Goal: Information Seeking & Learning: Learn about a topic

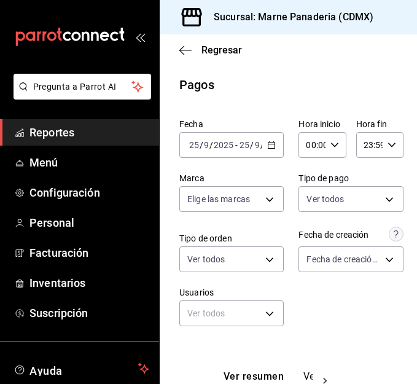
scroll to position [237, 0]
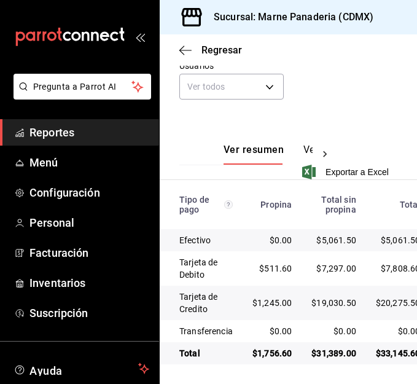
click at [79, 128] on span "Reportes" at bounding box center [89, 132] width 120 height 17
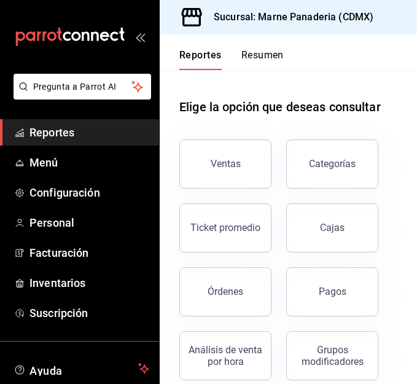
scroll to position [33, 0]
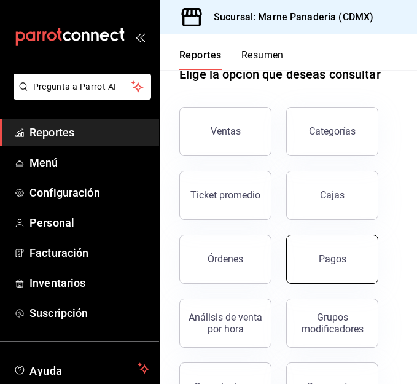
click at [336, 262] on div "Pagos" at bounding box center [333, 259] width 28 height 12
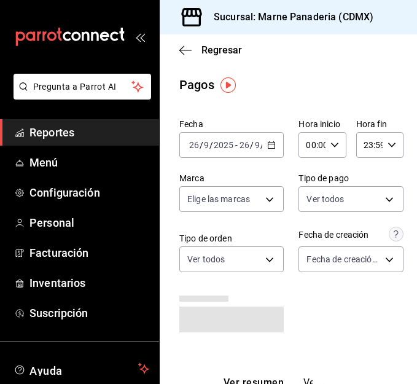
click at [271, 146] on \(Stroke\) "button" at bounding box center [271, 145] width 7 height 7
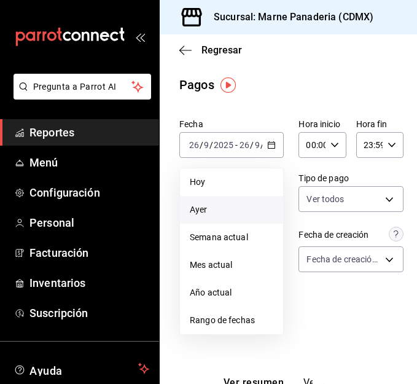
click at [219, 208] on span "Ayer" at bounding box center [232, 209] width 84 height 13
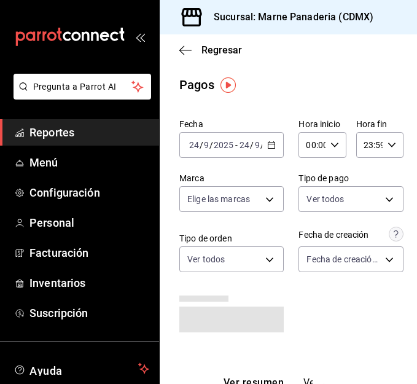
click at [265, 149] on div "[DATE] [DATE] - [DATE] [DATE]" at bounding box center [231, 145] width 104 height 26
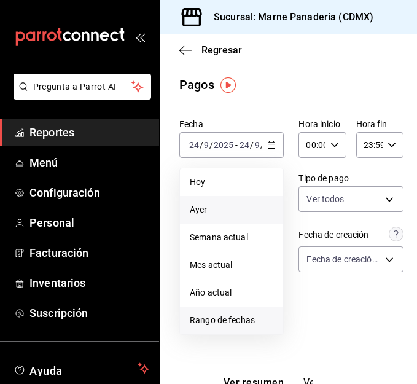
click at [241, 321] on span "Rango de fechas" at bounding box center [232, 320] width 84 height 13
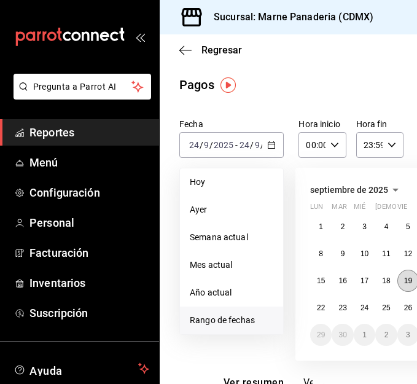
scroll to position [0, 89]
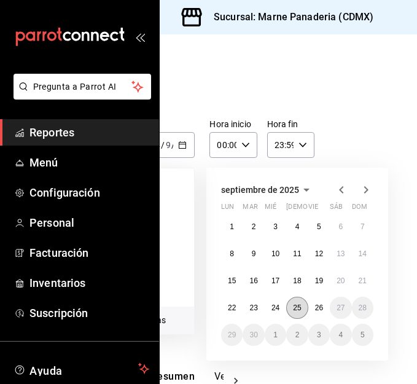
click at [298, 311] on abbr "25" at bounding box center [297, 307] width 8 height 9
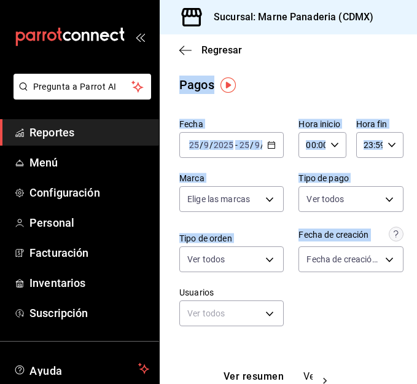
drag, startPoint x: 174, startPoint y: 44, endPoint x: 350, endPoint y: 285, distance: 298.9
click at [350, 285] on main "Regresar Pagos Fecha [DATE] [DATE] - [DATE] [DATE] Hora inicio 00:00 Hora inici…" at bounding box center [288, 322] width 257 height 576
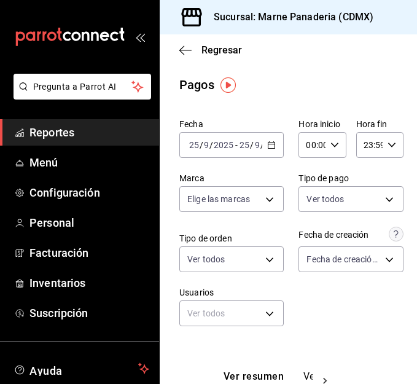
click at [350, 285] on div "Fecha [DATE] [DATE] - [DATE] [DATE] Hora inicio 00:00 Hora inicio Hora fin 23:5…" at bounding box center [288, 227] width 218 height 227
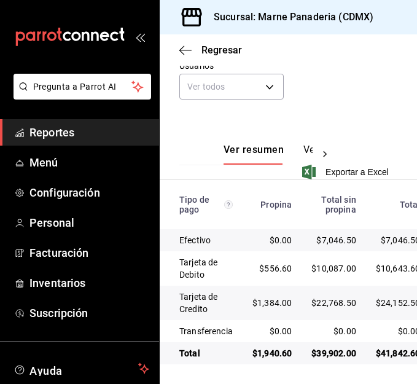
click at [70, 124] on span "Reportes" at bounding box center [89, 132] width 120 height 17
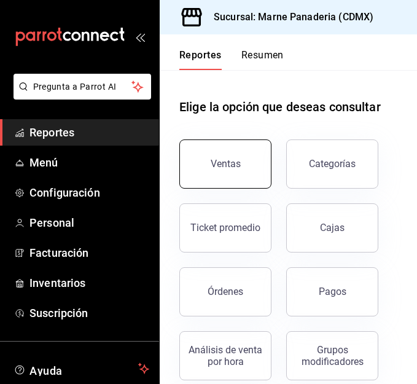
click at [235, 157] on button "Ventas" at bounding box center [225, 163] width 92 height 49
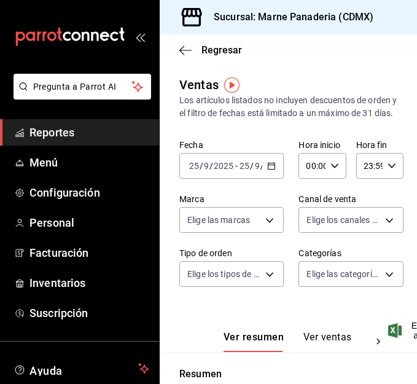
click at [268, 169] on \(Stroke\) "button" at bounding box center [271, 166] width 7 height 7
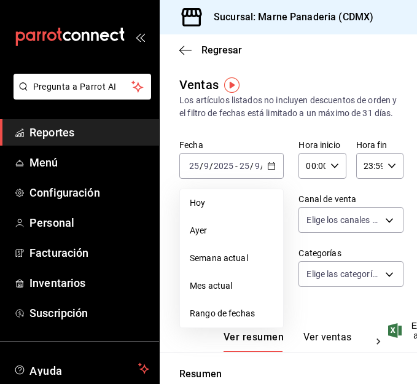
click at [287, 112] on div "Los artículos listados no incluyen descuentos de orden y el filtro de fechas es…" at bounding box center [288, 107] width 218 height 26
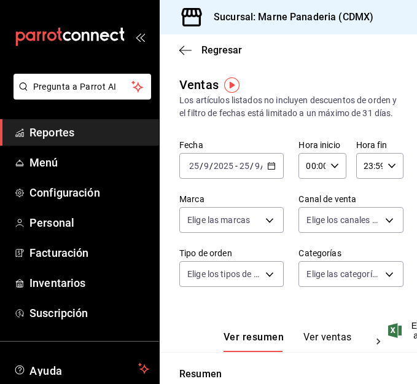
click at [84, 134] on span "Reportes" at bounding box center [89, 132] width 120 height 17
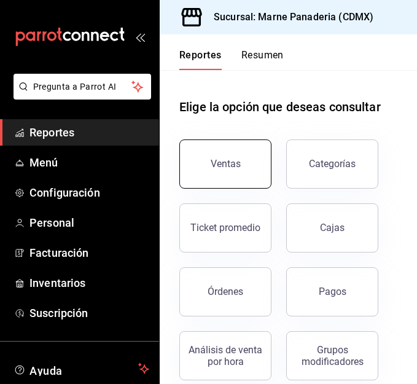
click at [222, 166] on div "Ventas" at bounding box center [226, 164] width 30 height 12
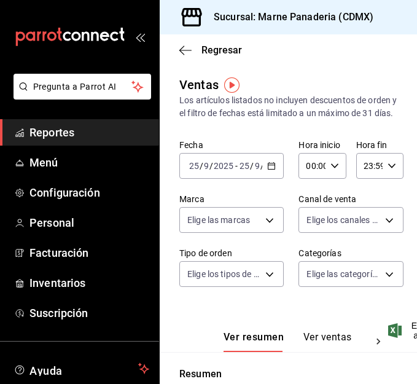
click at [267, 170] on icon "button" at bounding box center [271, 166] width 9 height 9
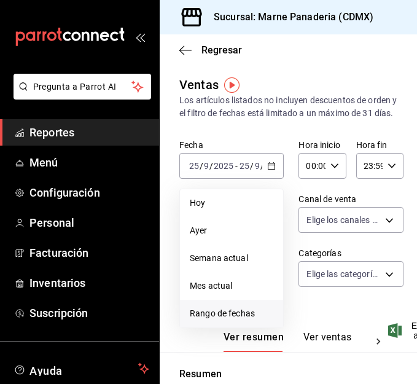
click at [237, 327] on li "Rango de fechas" at bounding box center [231, 314] width 103 height 28
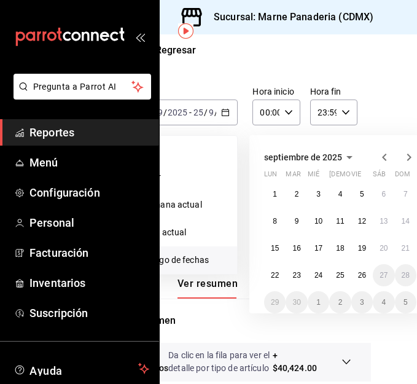
scroll to position [54, 46]
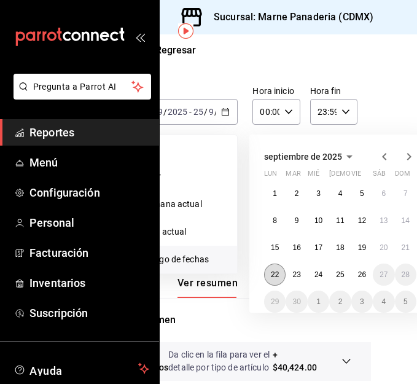
click at [271, 279] on abbr "22" at bounding box center [275, 274] width 8 height 9
click at [344, 279] on abbr "25" at bounding box center [340, 274] width 8 height 9
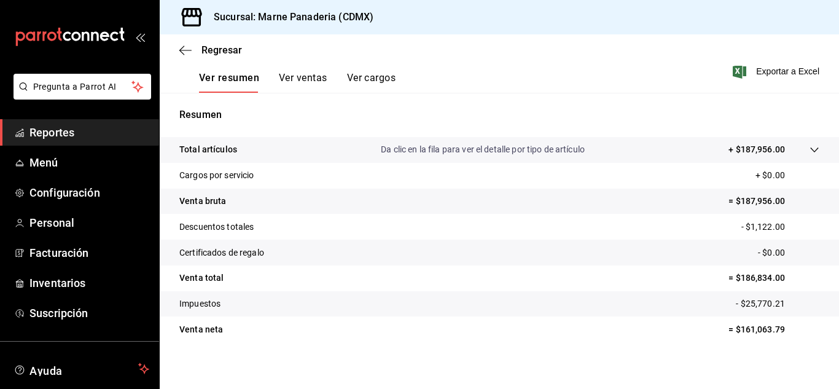
scroll to position [200, 0]
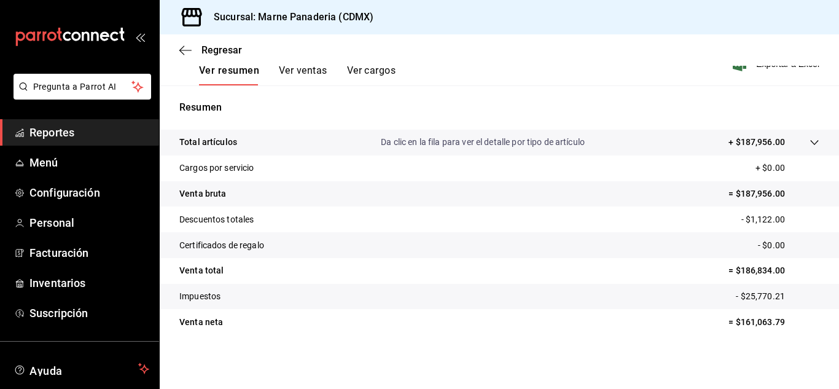
click at [302, 64] on div "Regresar" at bounding box center [499, 49] width 679 height 31
click at [302, 67] on button "Ver ventas" at bounding box center [303, 74] width 49 height 21
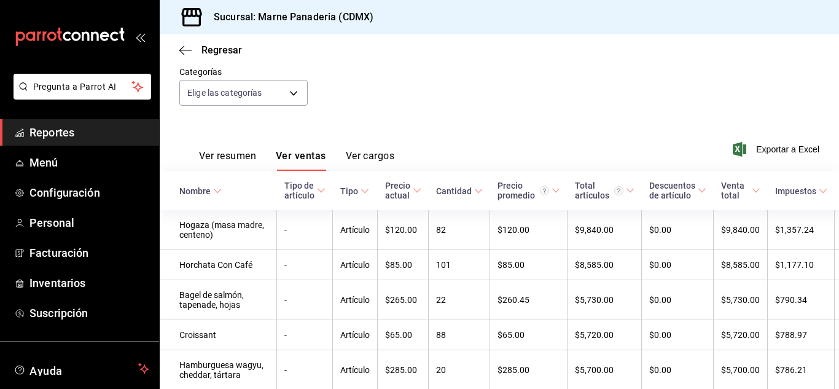
scroll to position [112, 0]
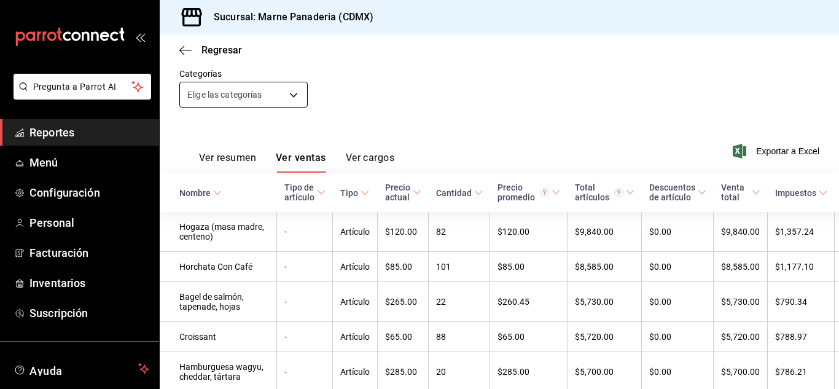
click at [296, 88] on body "Pregunta a Parrot AI Reportes Menú Configuración Personal Facturación Inventari…" at bounding box center [419, 194] width 839 height 389
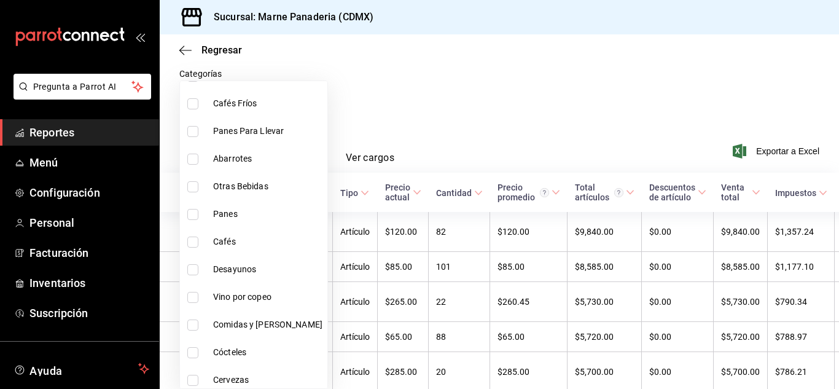
scroll to position [178, 0]
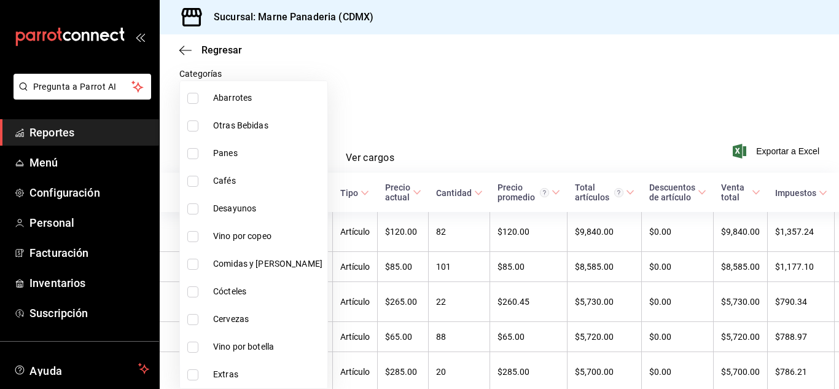
click at [243, 208] on span "Desayunos" at bounding box center [267, 208] width 109 height 13
type input "ce8d030a-cc3d-4443-b2cb-82675d69821b"
checkbox input "true"
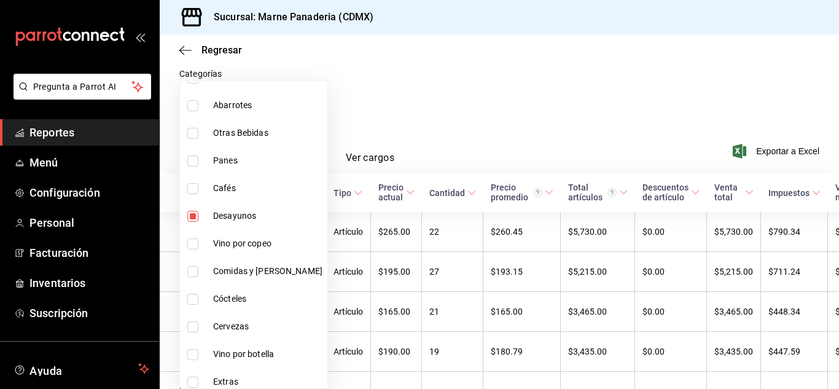
scroll to position [178, 0]
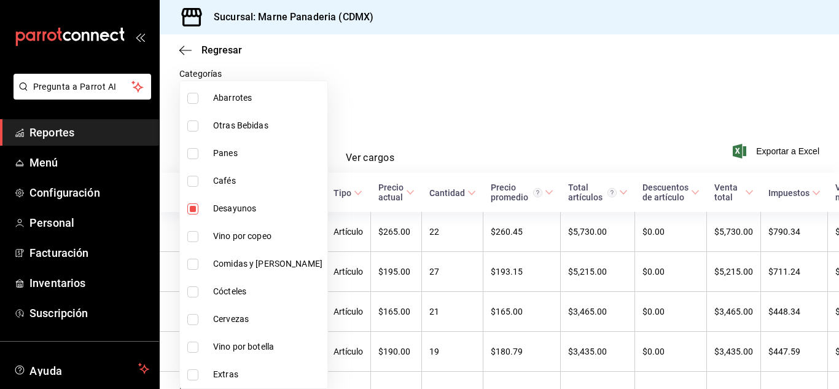
click at [236, 264] on span "Comidas y [PERSON_NAME]" at bounding box center [267, 263] width 109 height 13
type input "ce8d030a-cc3d-4443-b2cb-82675d69821b,d3ef6fe0-a204-4bf0-b76c-5030506ab7ed"
checkbox input "true"
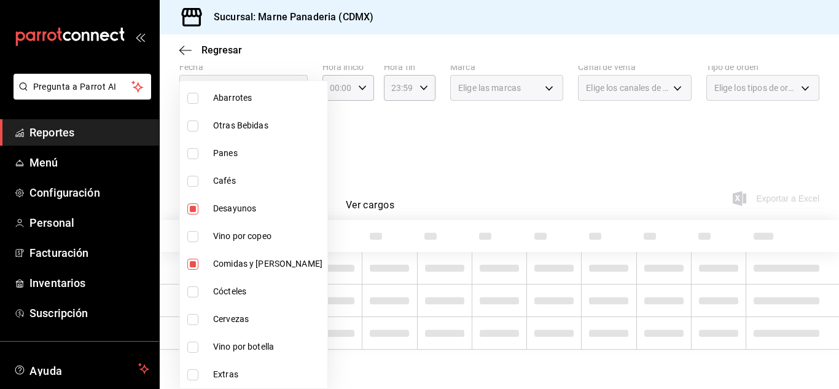
scroll to position [65, 0]
click at [416, 153] on div at bounding box center [419, 194] width 839 height 389
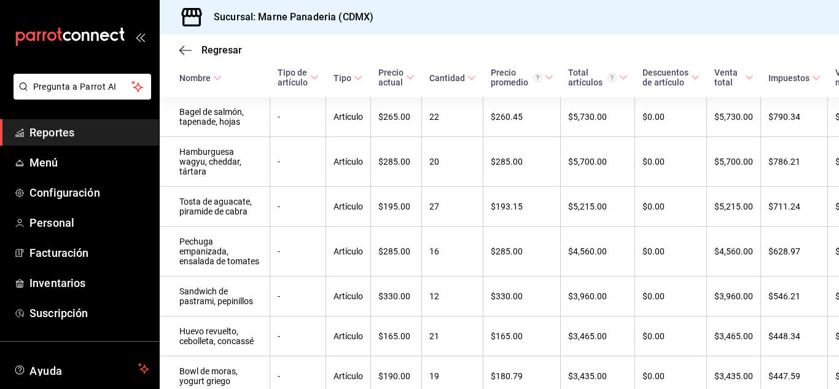
scroll to position [228, 0]
click at [97, 134] on span "Reportes" at bounding box center [89, 132] width 120 height 17
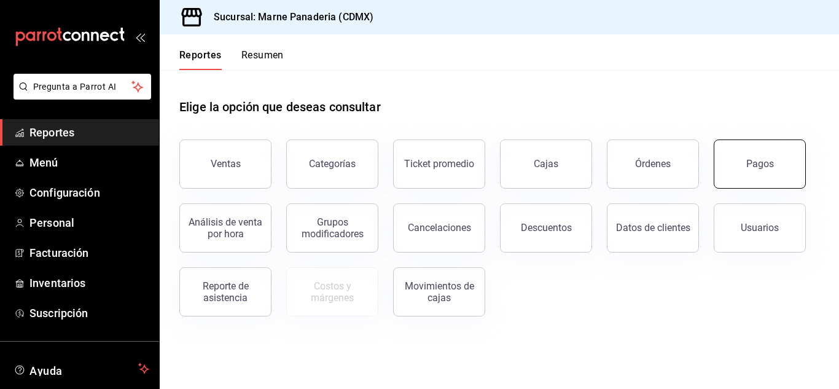
click at [416, 162] on div "Pagos" at bounding box center [760, 164] width 28 height 12
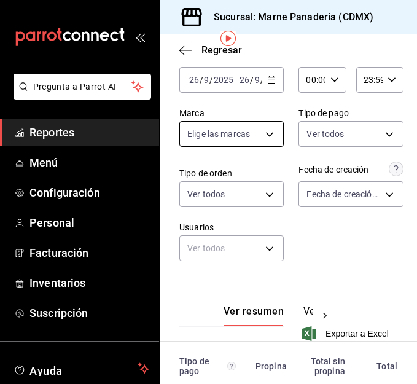
scroll to position [36, 0]
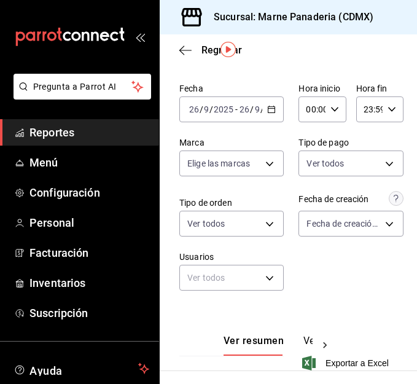
click at [51, 207] on ul "Reportes Menú Configuración Personal Facturación Inventarios Suscripción" at bounding box center [79, 222] width 159 height 207
click at [51, 215] on span "Personal" at bounding box center [89, 222] width 120 height 17
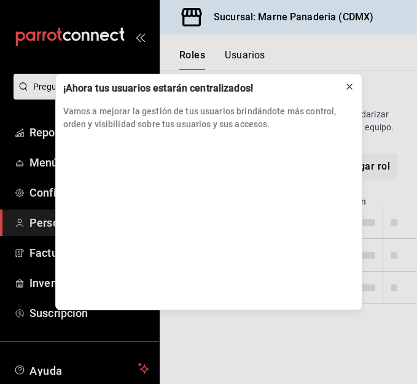
click at [349, 91] on icon at bounding box center [350, 87] width 10 height 10
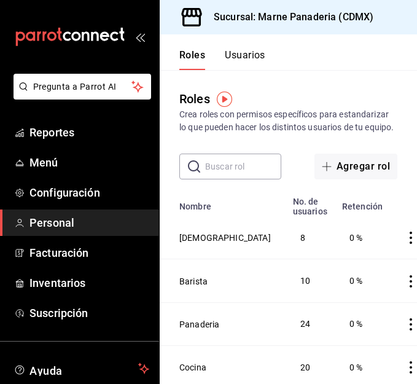
click at [243, 48] on div "Roles Usuarios" at bounding box center [213, 52] width 106 height 36
click at [243, 49] on button "Usuarios" at bounding box center [245, 59] width 41 height 21
